Goal: Navigation & Orientation: Find specific page/section

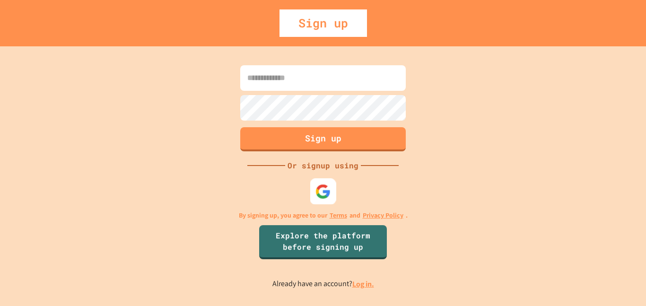
click at [323, 188] on img at bounding box center [324, 192] width 16 height 16
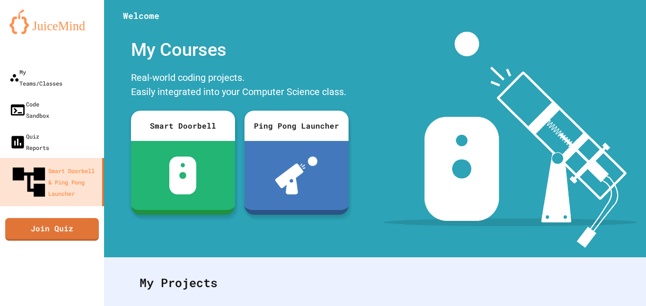
click at [70, 57] on div at bounding box center [52, 52] width 104 height 19
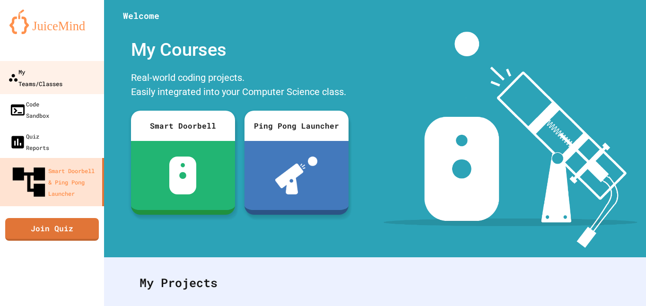
click at [62, 75] on div "My Teams/Classes" at bounding box center [35, 77] width 54 height 23
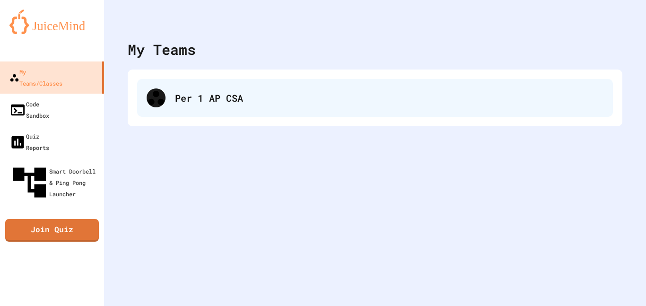
click at [226, 102] on div "Per 1 AP CSA" at bounding box center [389, 98] width 429 height 14
